Goal: Task Accomplishment & Management: Use online tool/utility

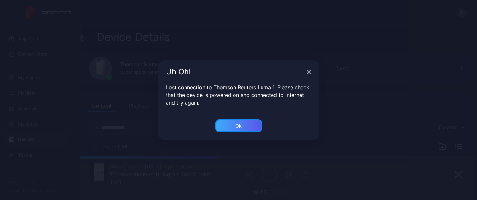
click at [241, 125] on div "Ok" at bounding box center [238, 125] width 6 height 5
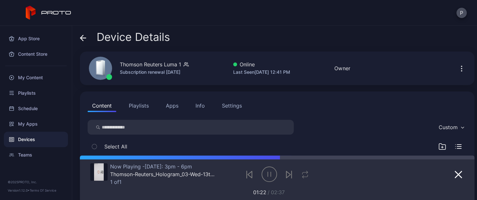
click at [25, 138] on div "Devices" at bounding box center [36, 139] width 64 height 15
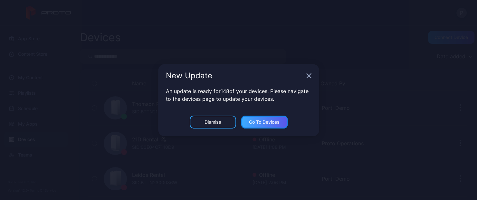
click at [254, 120] on div "Go to devices" at bounding box center [264, 121] width 31 height 5
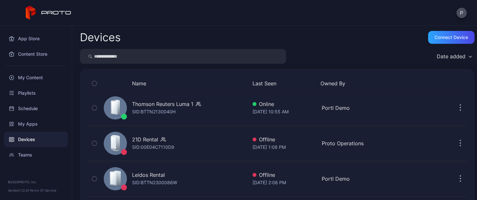
click at [171, 58] on input "search" at bounding box center [183, 56] width 206 height 15
type input "*****"
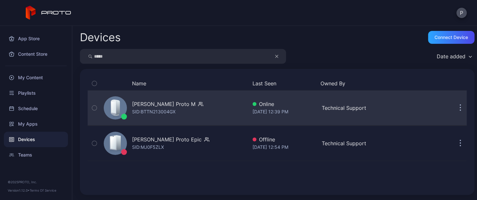
click at [150, 106] on div "[PERSON_NAME] Proto M" at bounding box center [163, 104] width 63 height 8
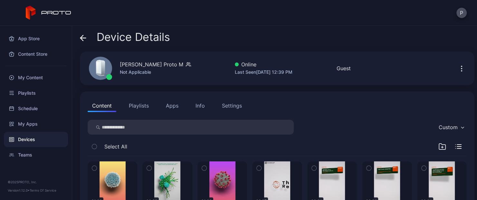
click at [202, 106] on div "Info" at bounding box center [199, 106] width 9 height 8
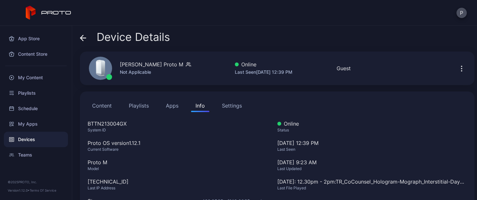
click at [107, 124] on div "BTTN213004GX" at bounding box center [175, 124] width 174 height 8
copy div "BTTN213004GX"
